Goal: Obtain resource: Obtain resource

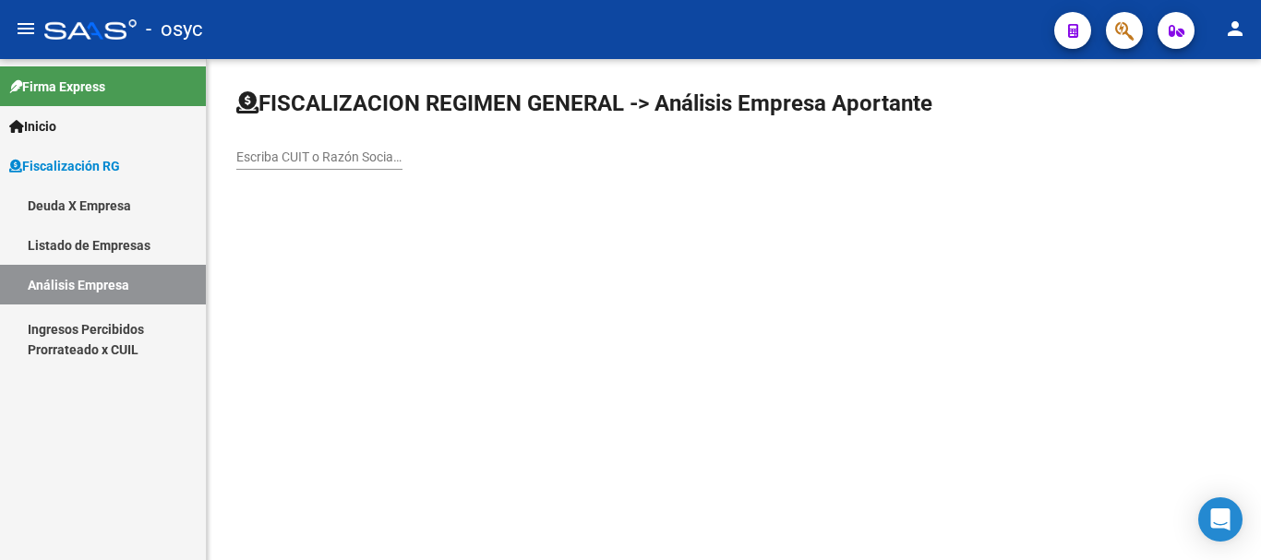
click at [288, 171] on div "Escriba CUIT o Razón Social para buscar" at bounding box center [319, 159] width 166 height 53
click at [306, 160] on input "Escriba CUIT o Razón Social para buscar" at bounding box center [319, 158] width 166 height 16
paste input "30517307099"
type input "30517307099"
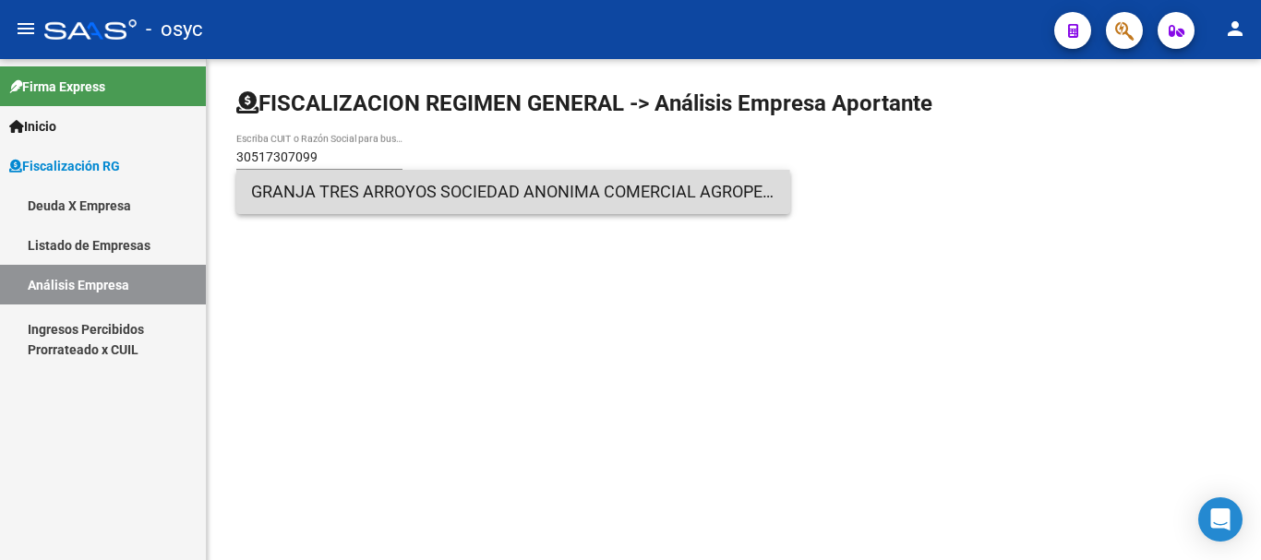
click at [377, 202] on span "GRANJA TRES ARROYOS SOCIEDAD ANONIMA COMERCIAL AGROPECUARIA FIN E INDUSTRIAL" at bounding box center [513, 192] width 524 height 44
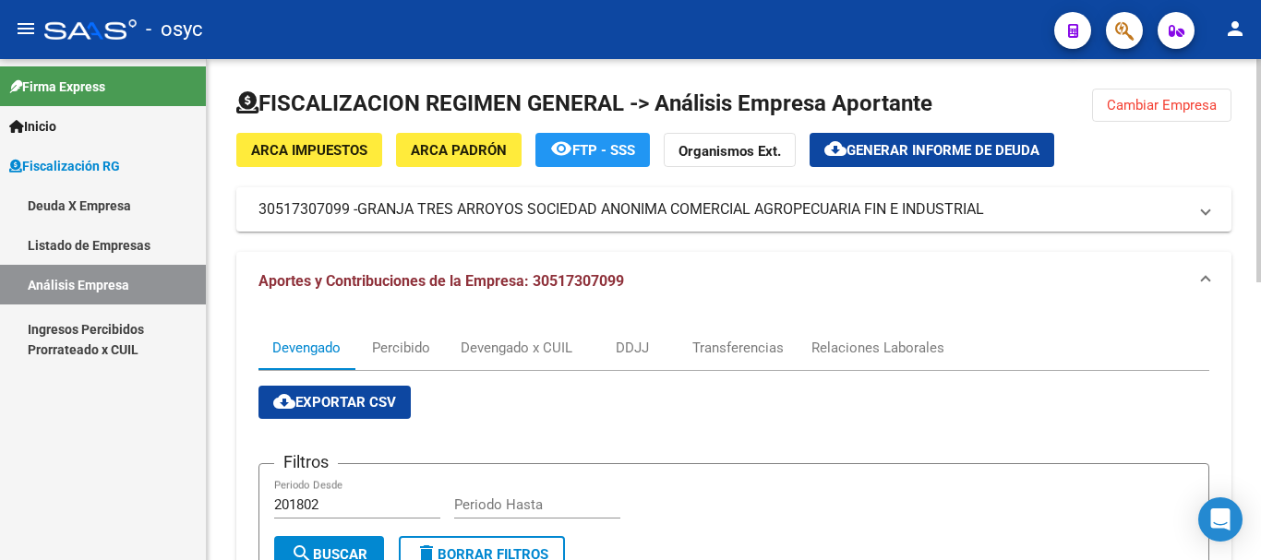
click at [1202, 98] on span "Cambiar Empresa" at bounding box center [1162, 105] width 110 height 17
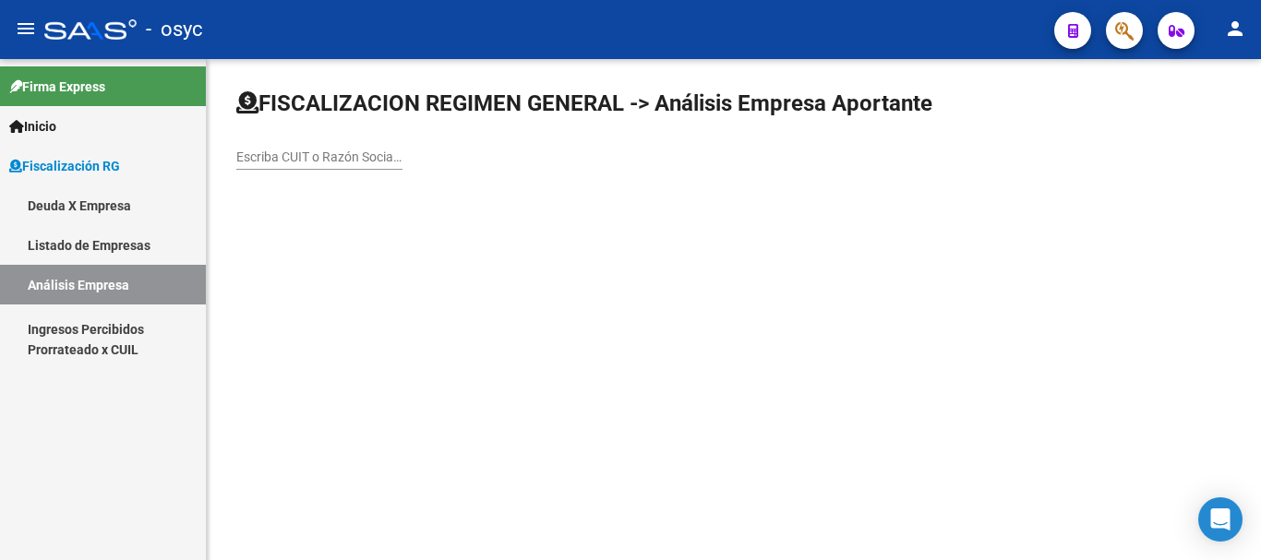
click at [362, 175] on div "Escriba CUIT o Razón Social para buscar" at bounding box center [319, 159] width 166 height 53
click at [357, 163] on input "Escriba CUIT o Razón Social para buscar" at bounding box center [319, 158] width 166 height 16
paste input "30715462512"
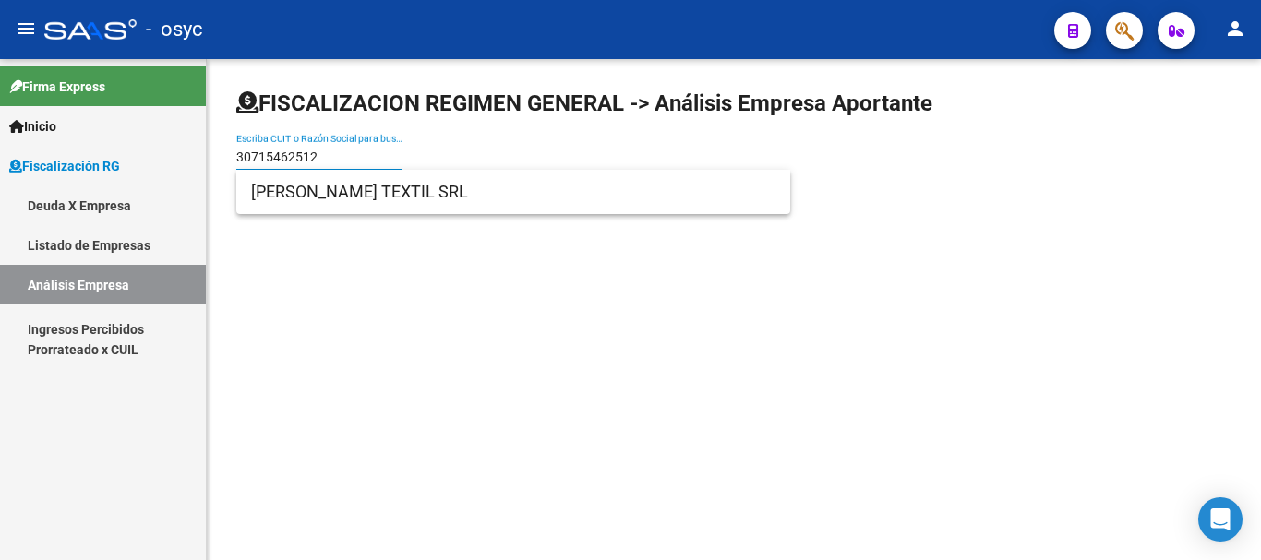
type input "30715462512"
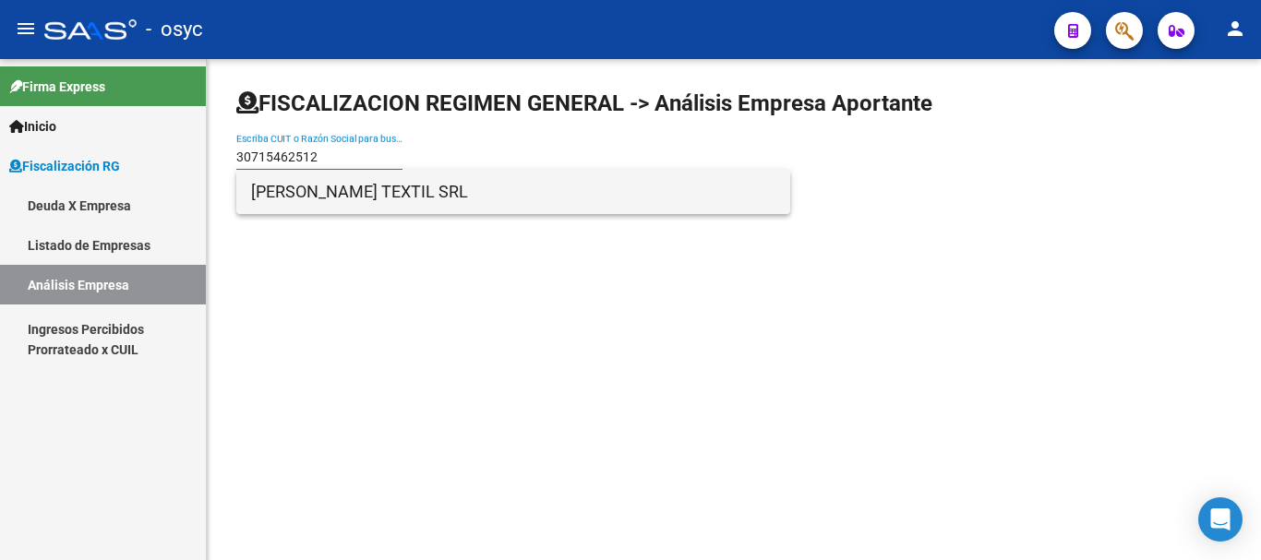
click at [341, 202] on span "[PERSON_NAME] TEXTIL SRL" at bounding box center [513, 192] width 524 height 44
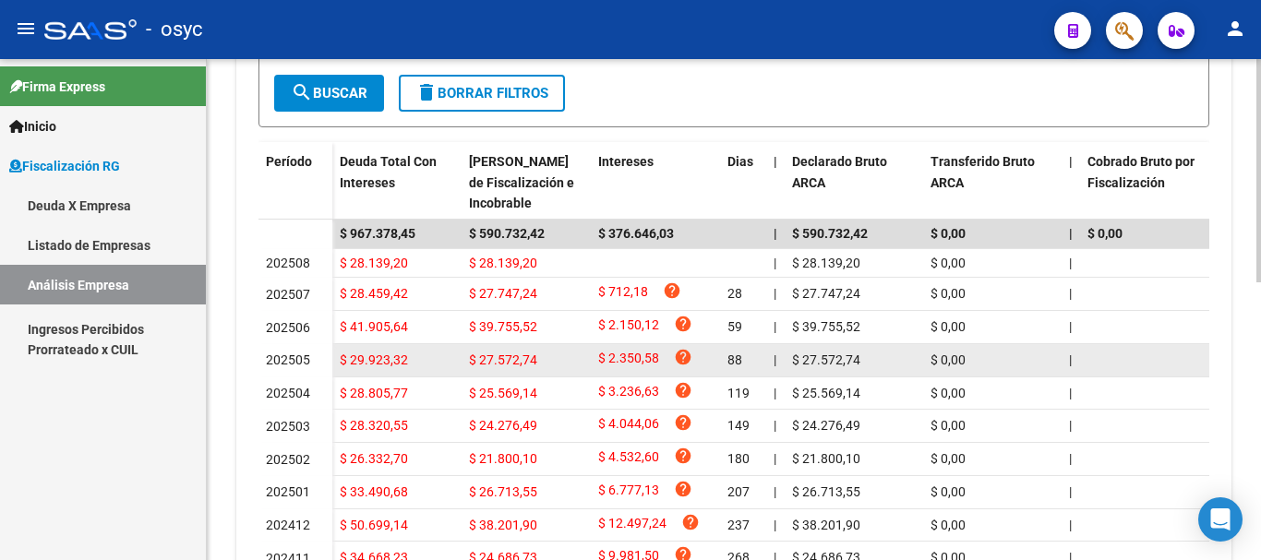
scroll to position [621, 0]
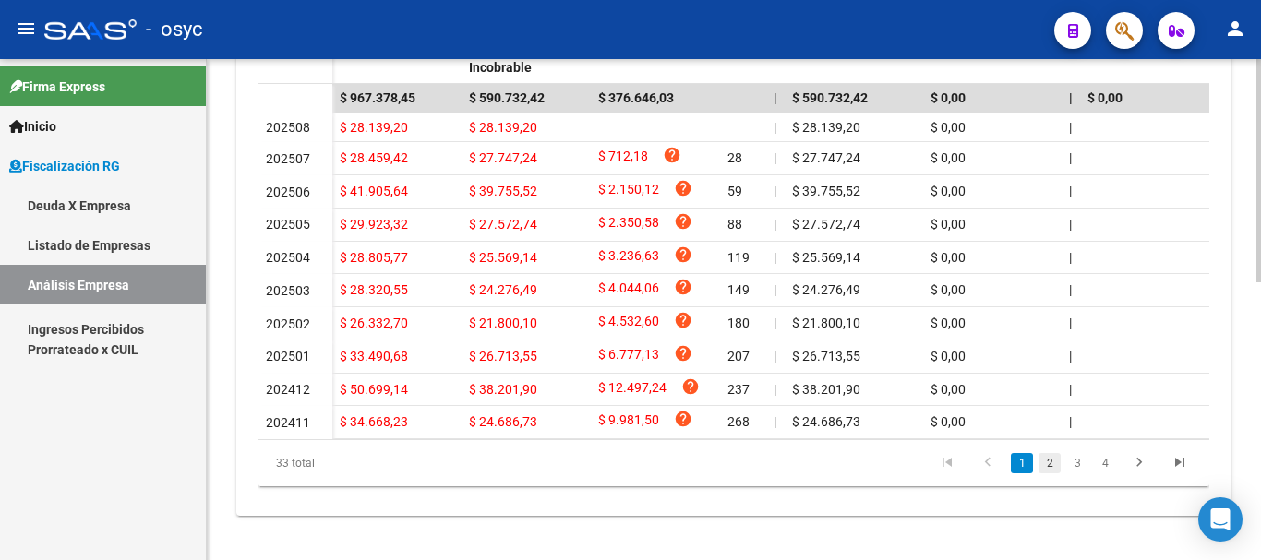
click at [1049, 467] on link "2" at bounding box center [1050, 463] width 22 height 20
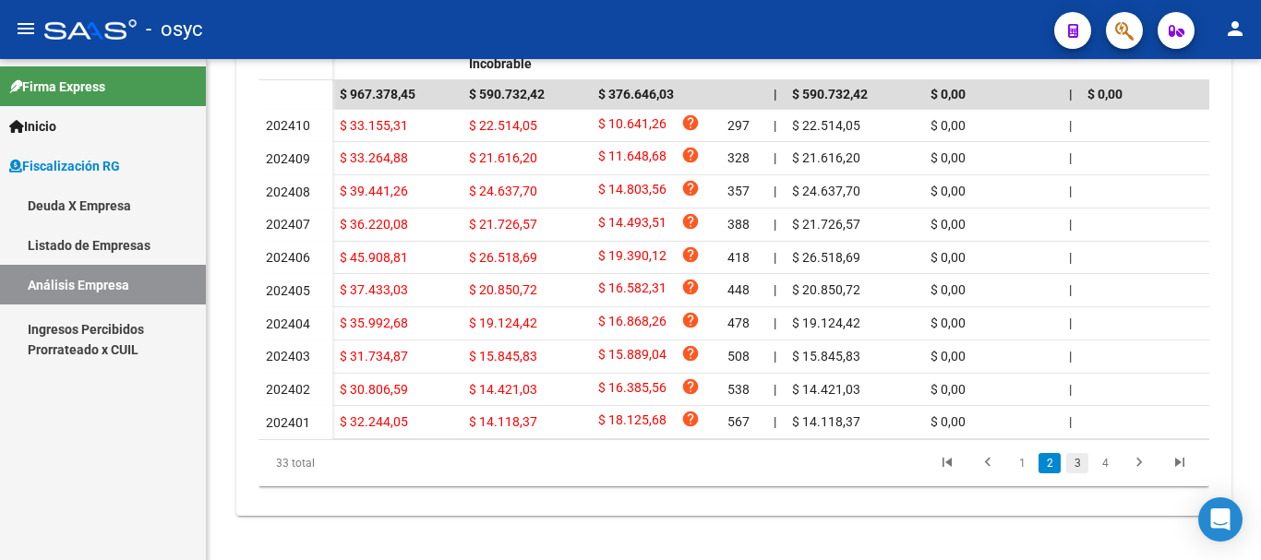
click at [1078, 470] on link "3" at bounding box center [1077, 463] width 22 height 20
click at [1105, 474] on link "4" at bounding box center [1105, 463] width 22 height 20
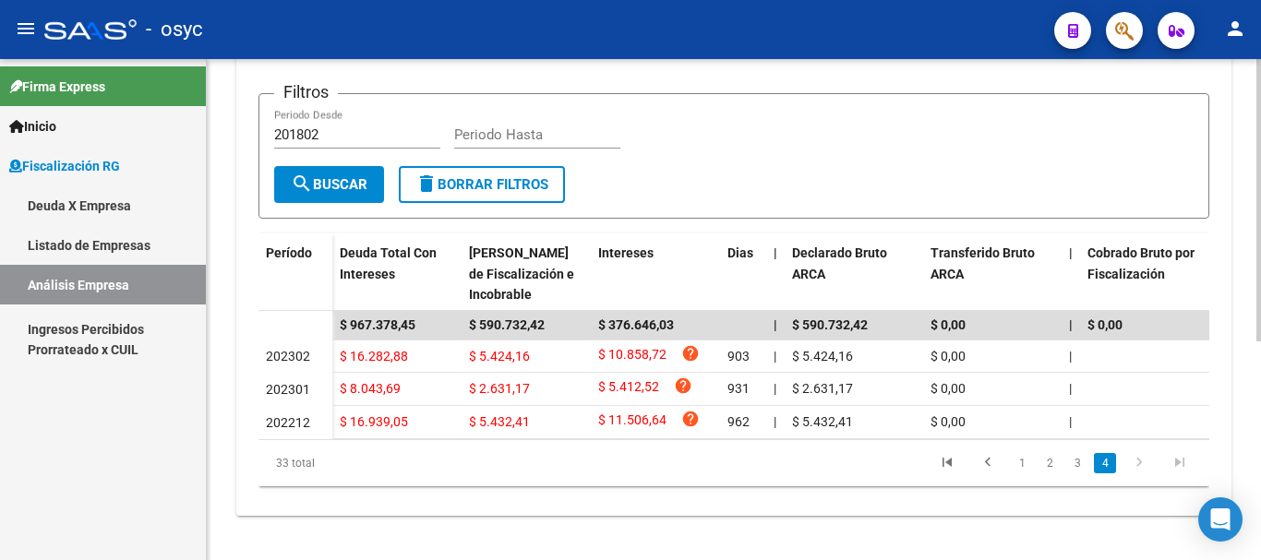
scroll to position [389, 0]
click at [1024, 462] on link "1" at bounding box center [1022, 463] width 22 height 20
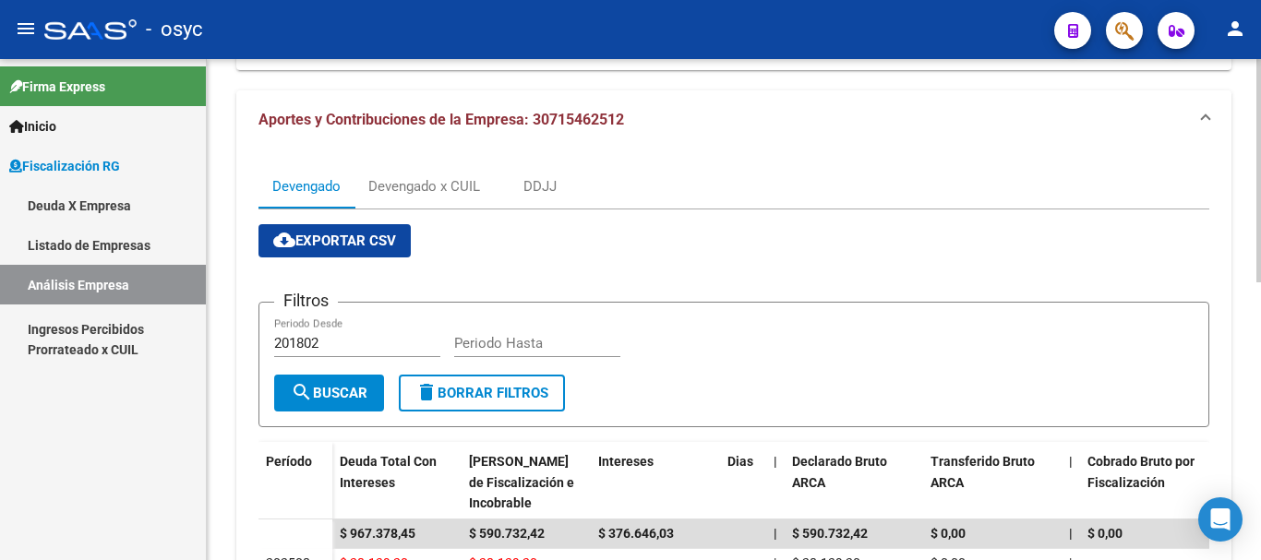
scroll to position [19, 0]
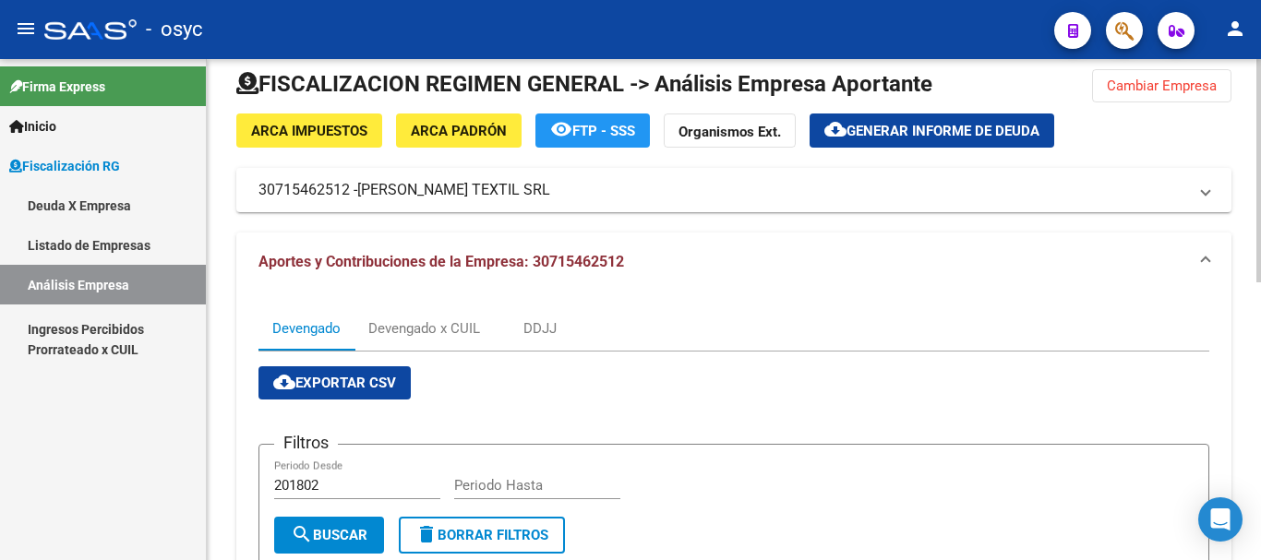
click at [897, 133] on span "Generar informe de deuda" at bounding box center [943, 131] width 193 height 17
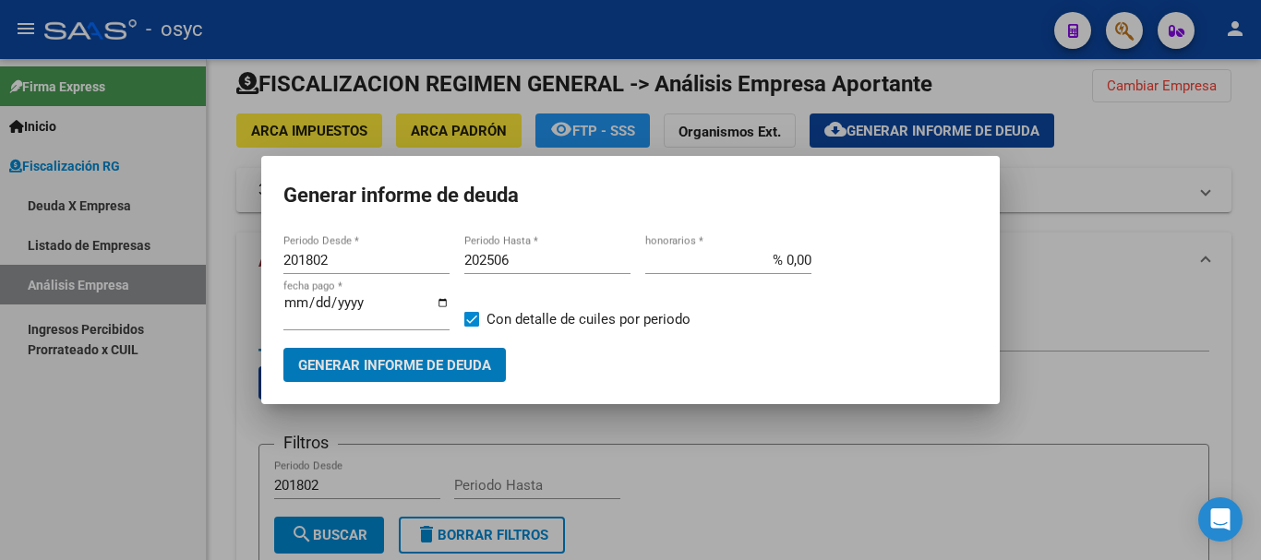
drag, startPoint x: 378, startPoint y: 260, endPoint x: 264, endPoint y: 252, distance: 113.9
click at [264, 252] on mat-dialog-content "201802 Periodo Desde * 202506 Periodo Hasta * % 0,00 honorarios * [DATE] fecha …" at bounding box center [630, 307] width 739 height 151
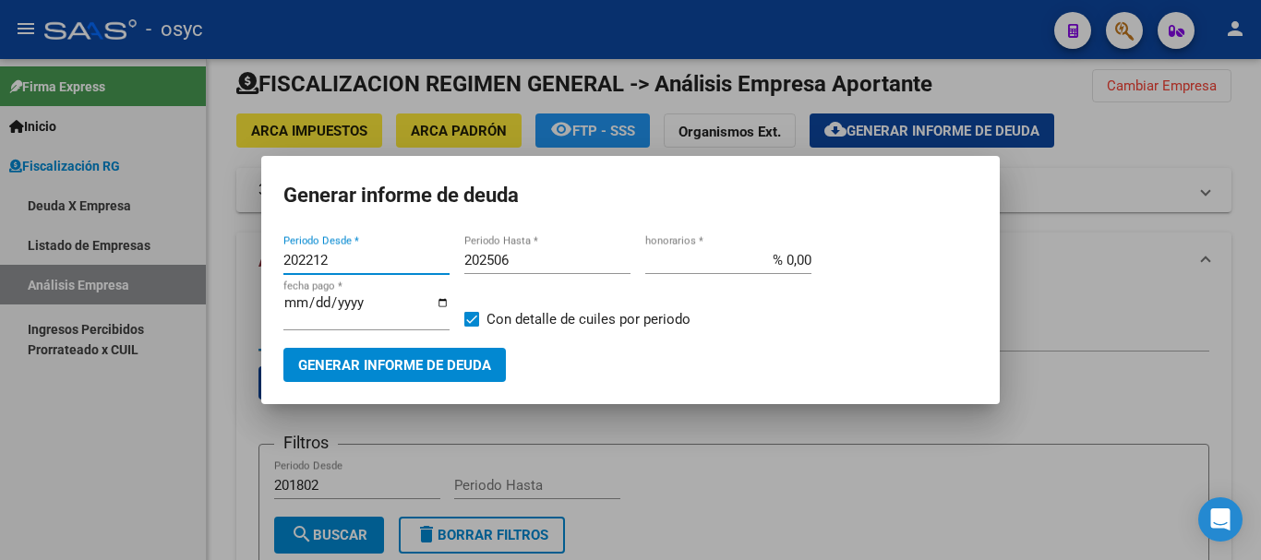
type input "202212"
type input "202508"
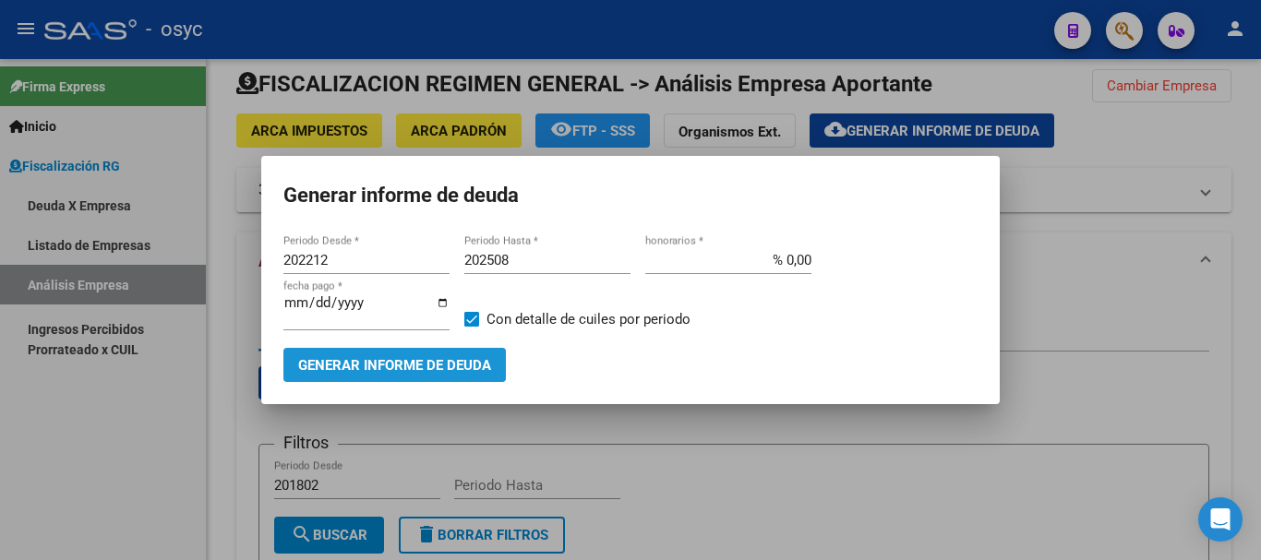
click at [413, 366] on span "Generar informe de deuda" at bounding box center [394, 365] width 193 height 17
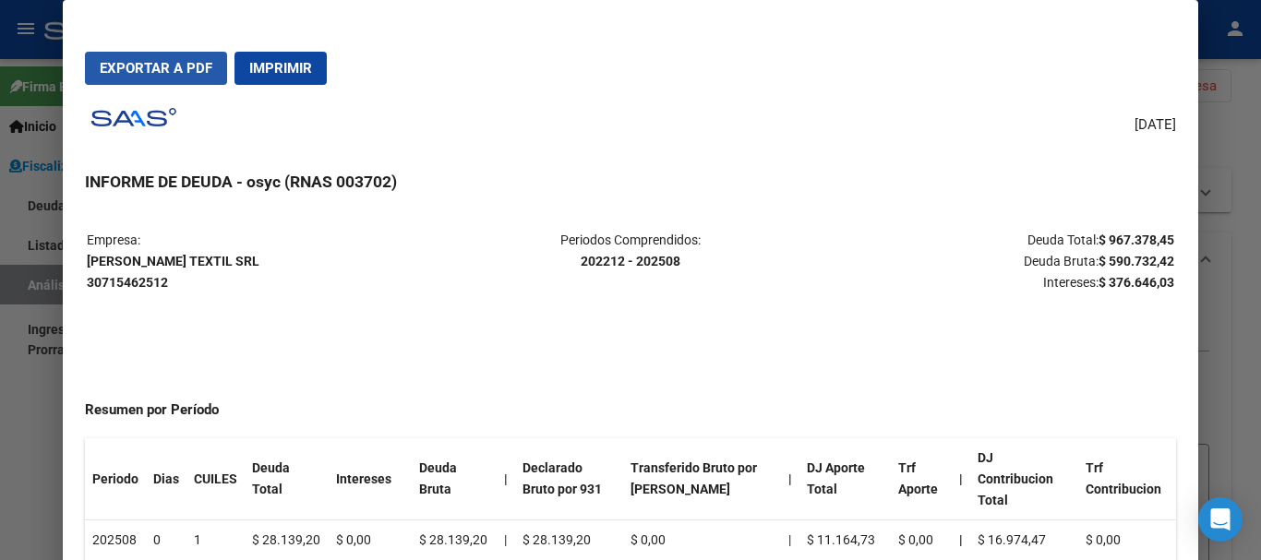
click at [192, 72] on span "Exportar a PDF" at bounding box center [156, 68] width 113 height 17
drag, startPoint x: 1093, startPoint y: 233, endPoint x: 1161, endPoint y: 237, distance: 67.6
click at [1161, 237] on mat-dialog-content "Empresa: [PERSON_NAME] TEXTIL SRL 30715462512 Periodos Comprendidos: 202212 - 2…" at bounding box center [630, 411] width 1135 height 403
click at [1157, 237] on strong "$ 967.378,45" at bounding box center [1137, 240] width 76 height 15
click at [1153, 236] on strong "$ 967.378,45" at bounding box center [1137, 240] width 76 height 15
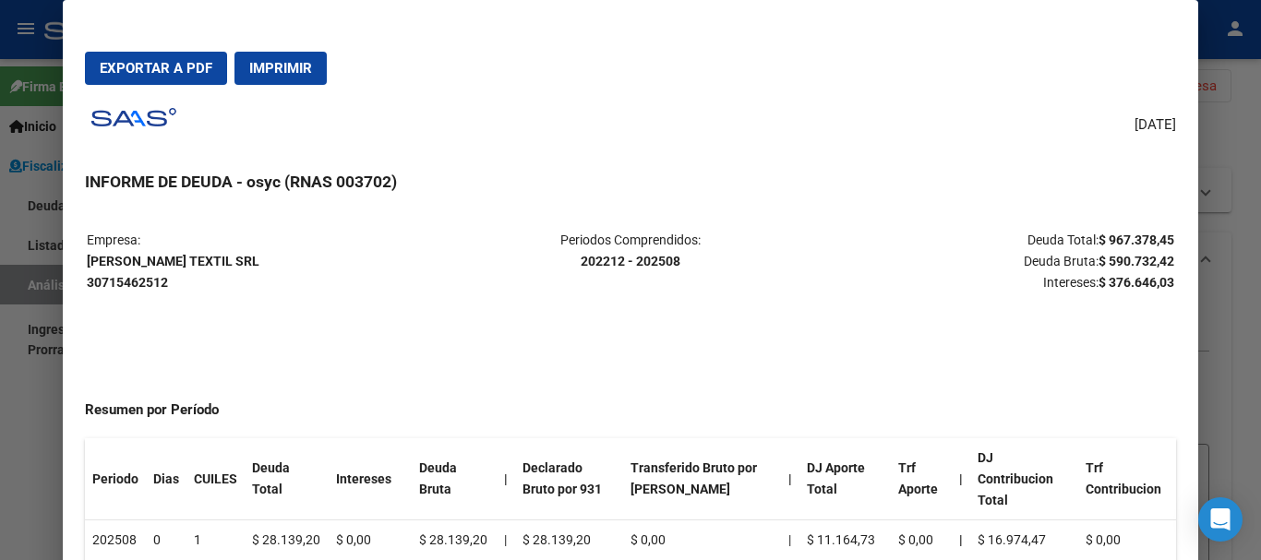
drag, startPoint x: 1159, startPoint y: 235, endPoint x: 1094, endPoint y: 237, distance: 64.7
click at [1094, 237] on table "Empresa: [PERSON_NAME] TEXTIL SRL 30715462512 Periodos Comprendidos: 202212 - 2…" at bounding box center [630, 261] width 1090 height 66
copy strong "967.378,45"
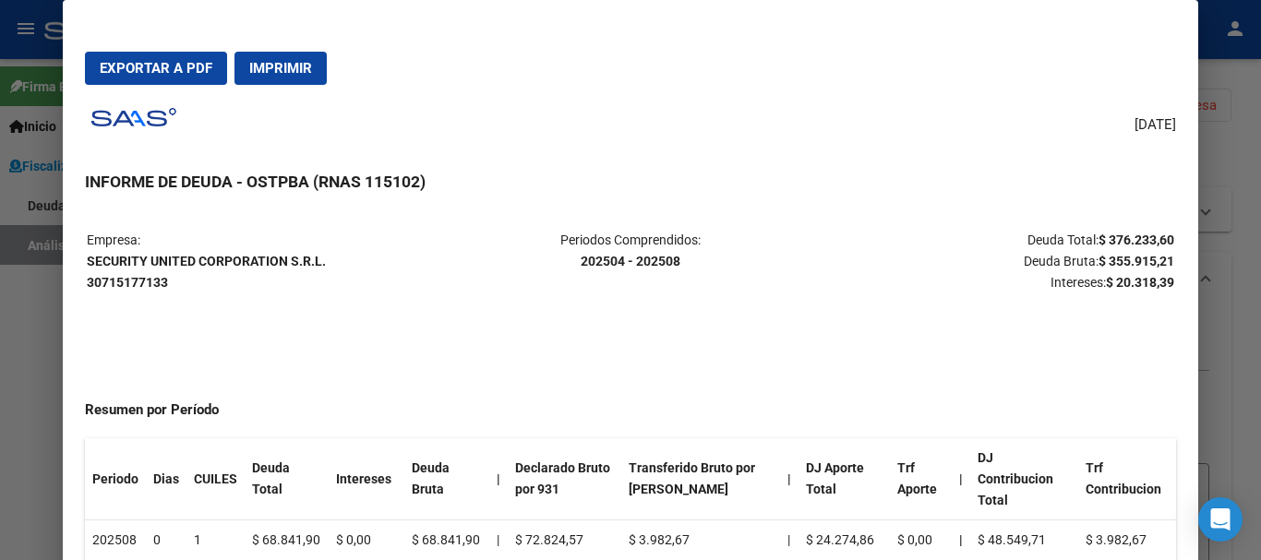
click at [1238, 181] on div at bounding box center [630, 280] width 1261 height 560
